Goal: Navigation & Orientation: Find specific page/section

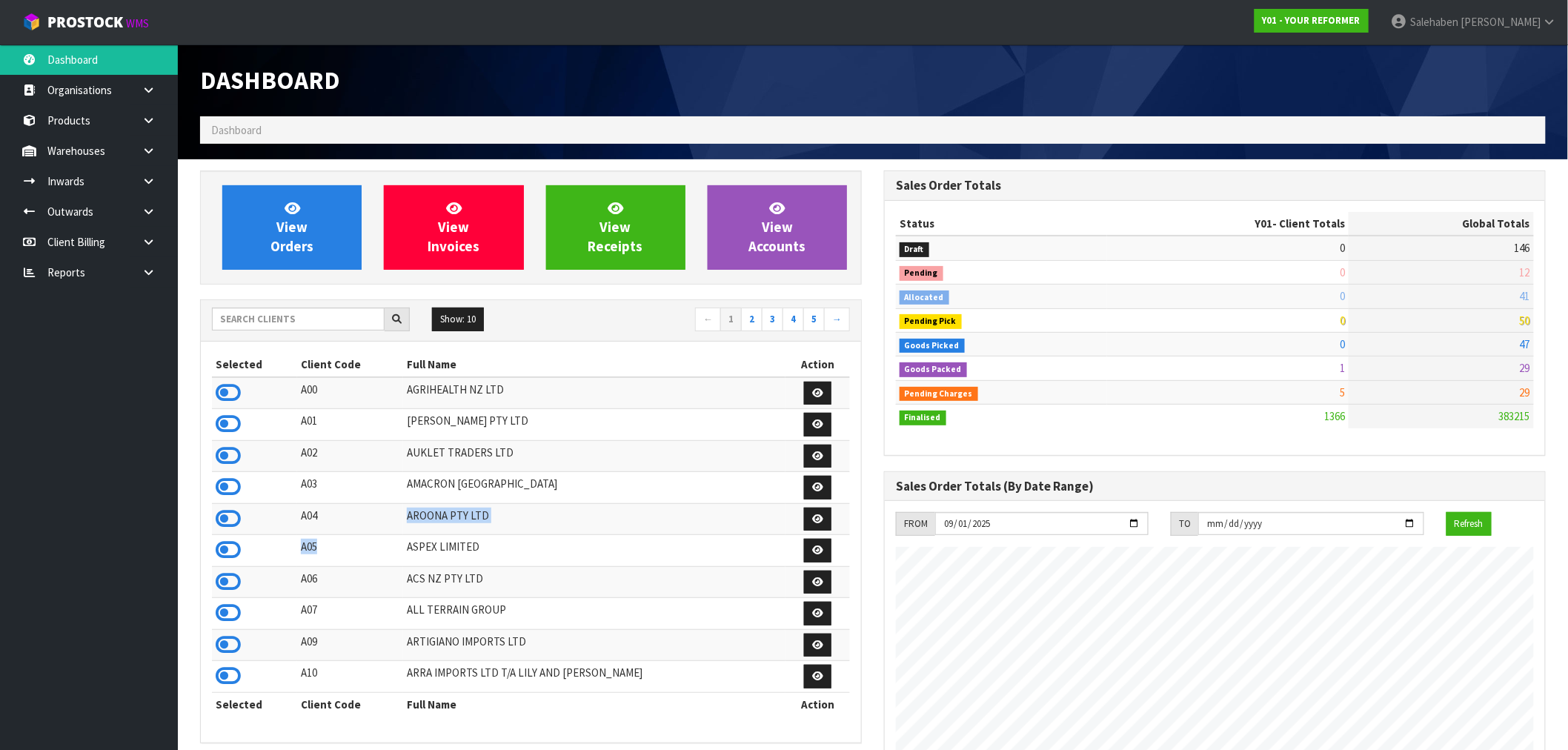
scroll to position [979, 684]
